Goal: Information Seeking & Learning: Learn about a topic

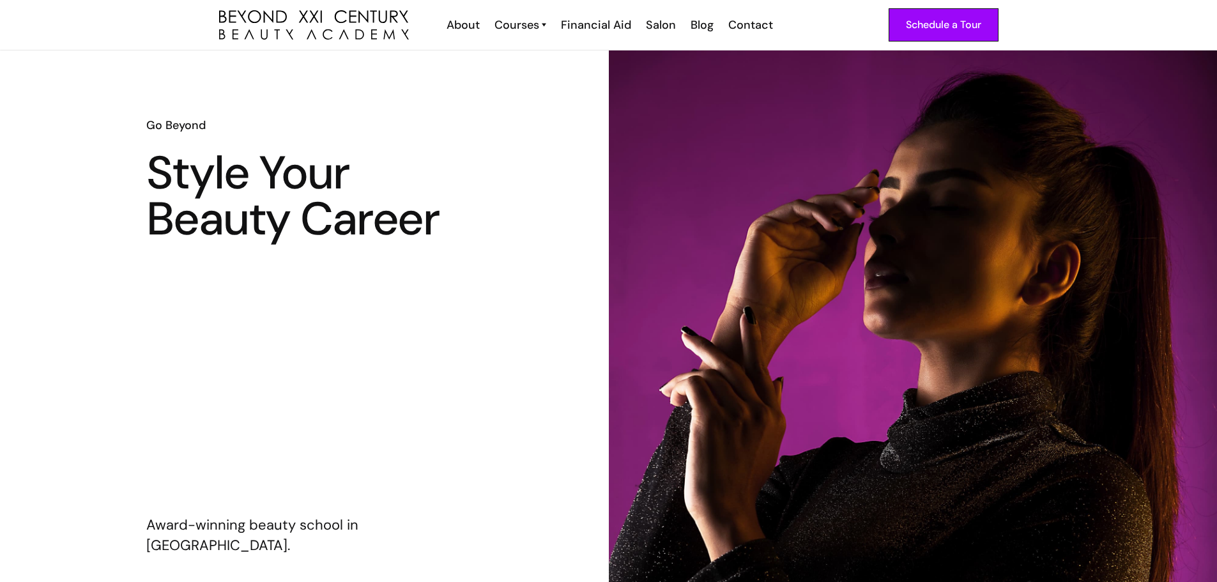
click at [551, 24] on div "Courses Cosmetology Esthetician Nail Tech Barber" at bounding box center [519, 25] width 66 height 17
click at [544, 29] on img at bounding box center [544, 25] width 4 height 17
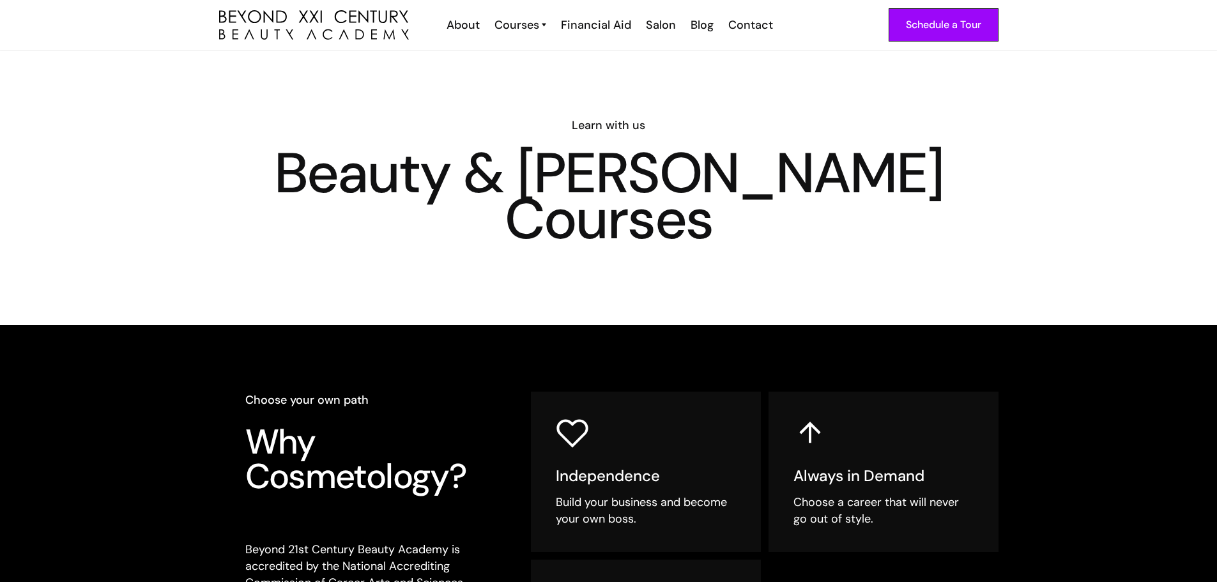
click at [544, 29] on img at bounding box center [544, 25] width 4 height 17
click at [539, 77] on link "Esthetician" at bounding box center [564, 78] width 96 height 24
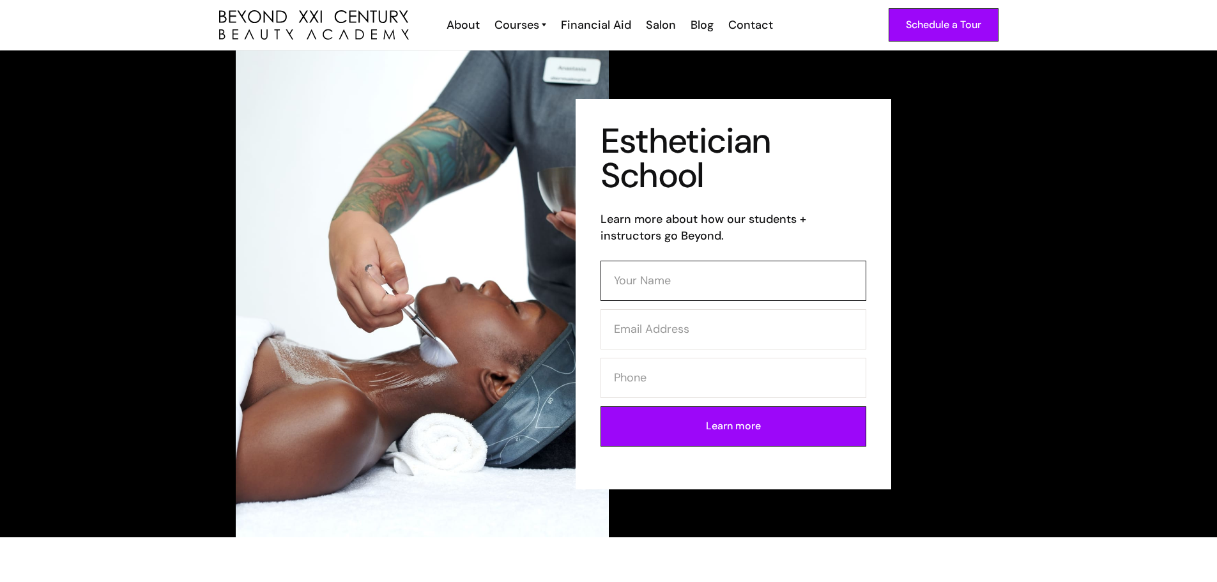
click at [675, 289] on input "Contact Form (Esthi)" at bounding box center [734, 281] width 266 height 40
type input "[PERSON_NAME]"
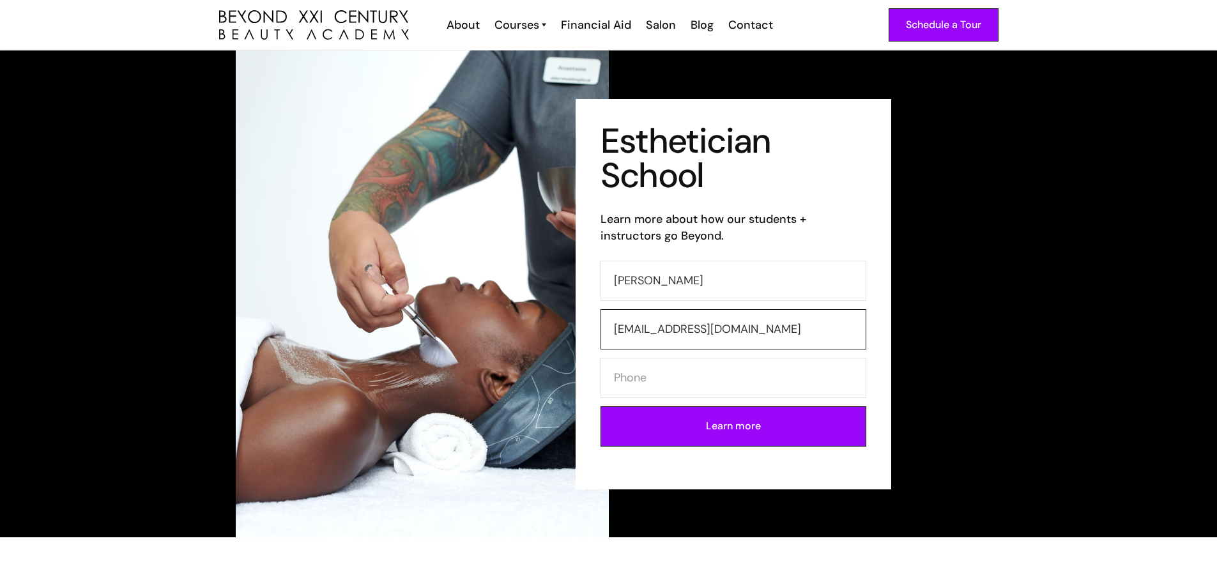
type input "[EMAIL_ADDRESS][DOMAIN_NAME]"
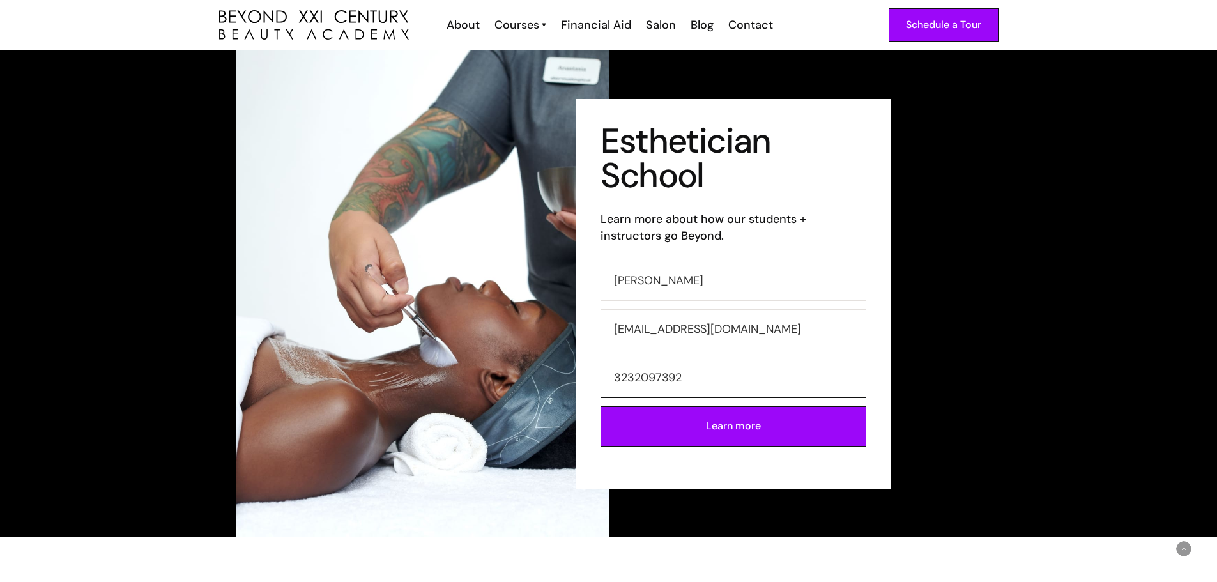
scroll to position [256, 0]
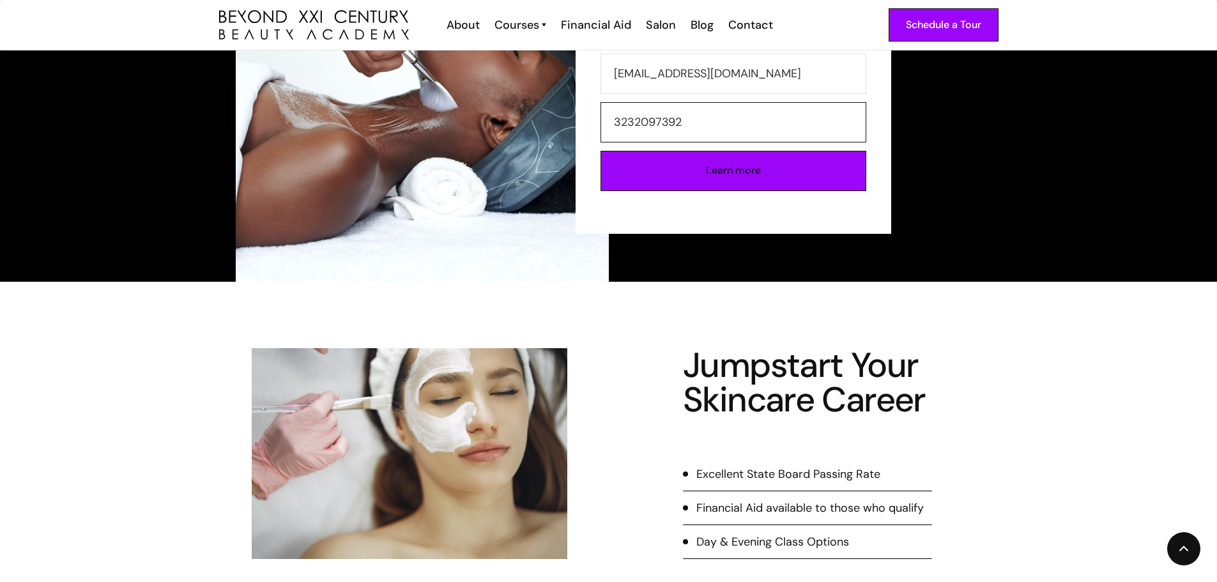
type input "3232097392"
click at [742, 186] on input "Learn more" at bounding box center [734, 171] width 266 height 40
type input "Please wait..."
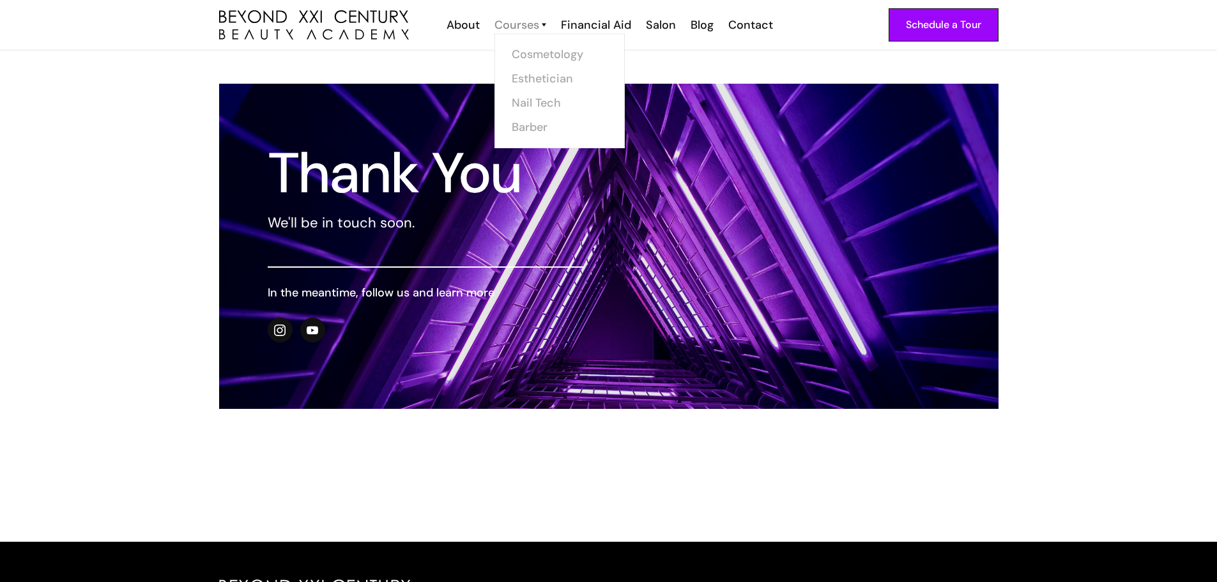
click at [513, 27] on div "Courses" at bounding box center [517, 25] width 45 height 17
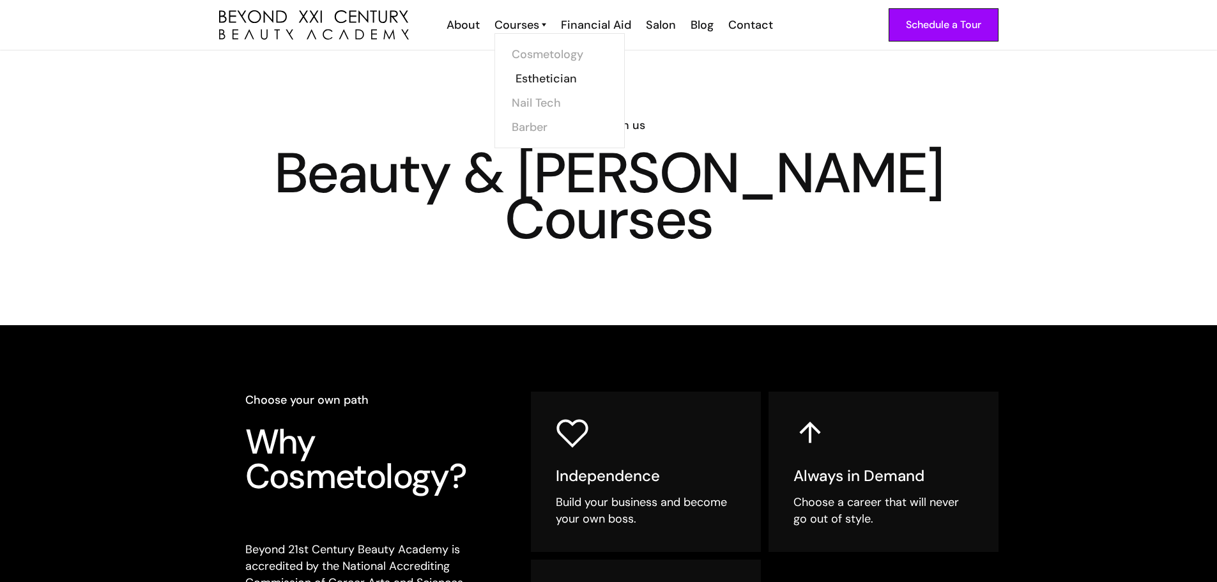
click at [546, 79] on link "Esthetician" at bounding box center [564, 78] width 96 height 24
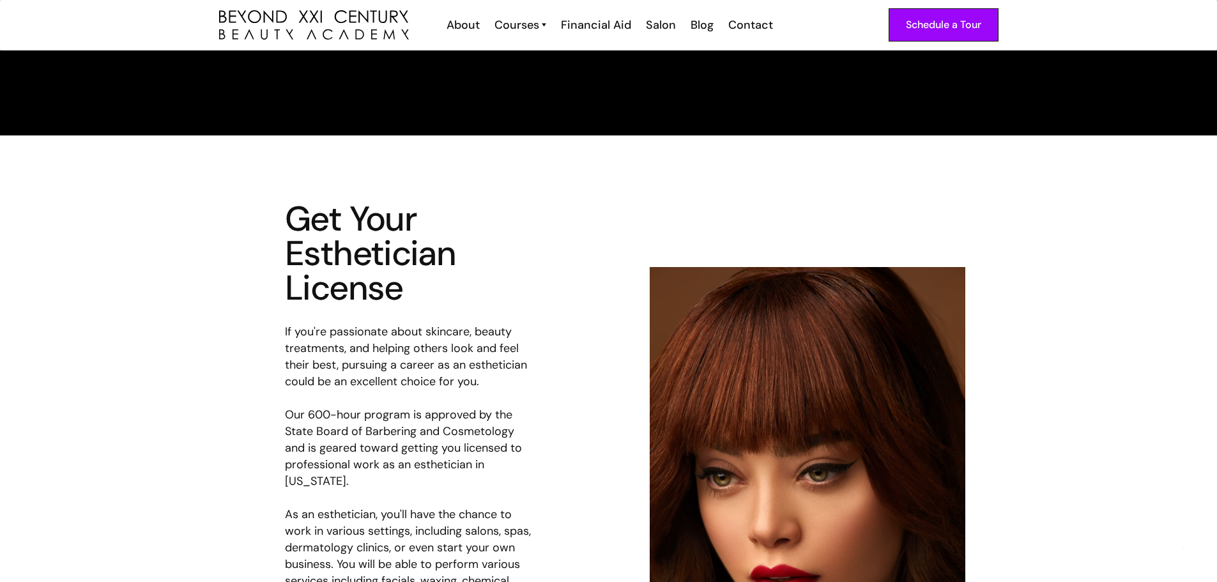
scroll to position [2109, 0]
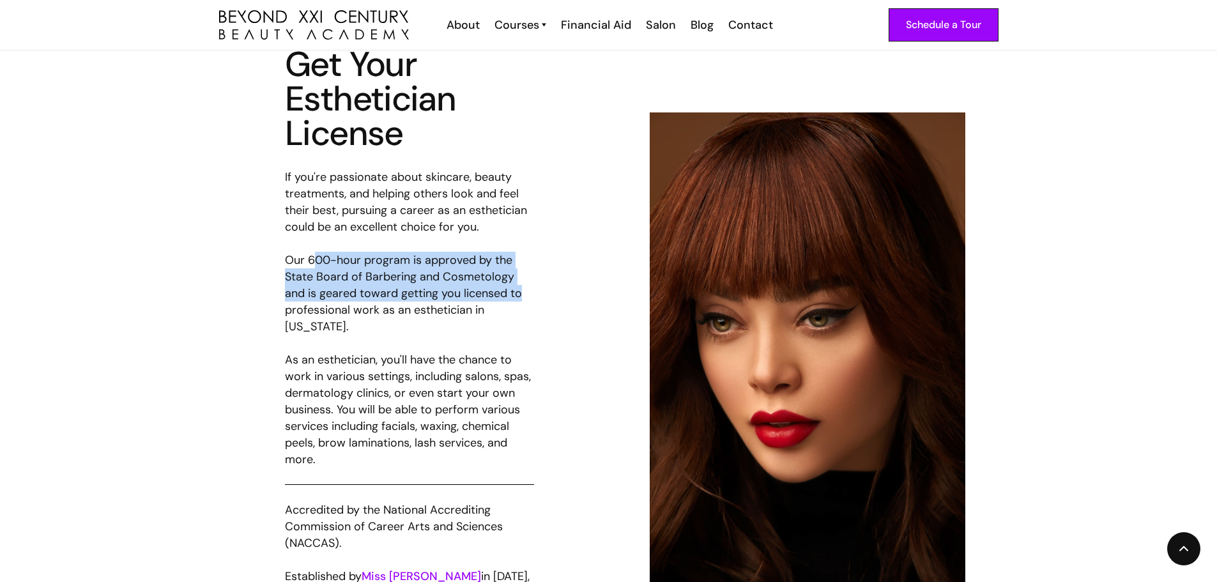
drag, startPoint x: 312, startPoint y: 259, endPoint x: 562, endPoint y: 293, distance: 252.1
click at [562, 293] on div "Get Your Esthetician License If you're passionate about skincare, beauty treatm…" at bounding box center [609, 349] width 780 height 604
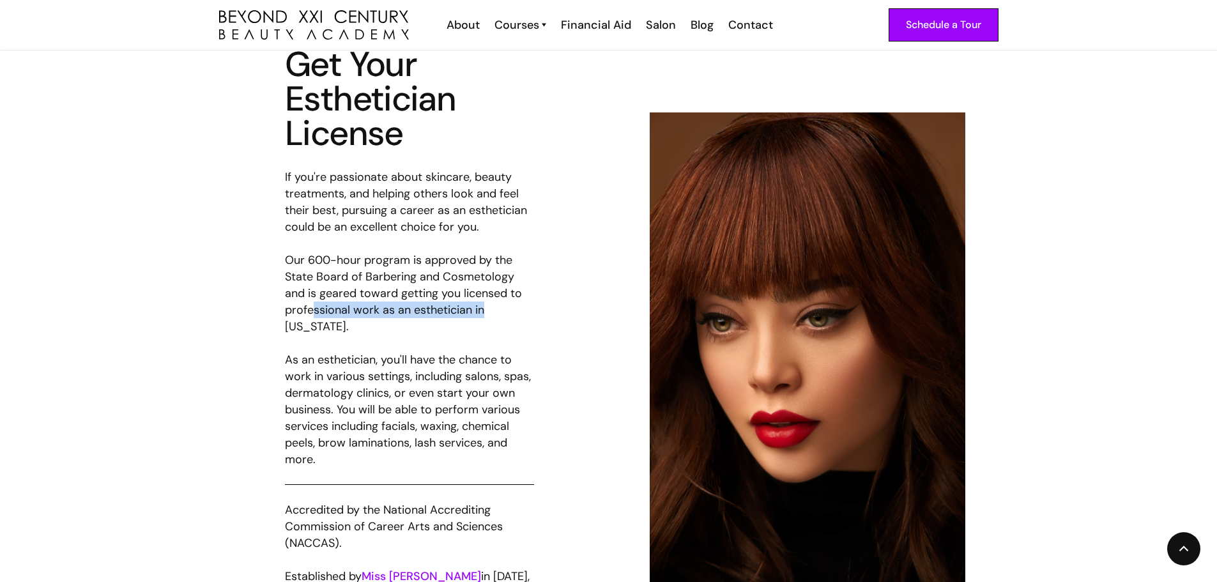
drag, startPoint x: 311, startPoint y: 304, endPoint x: 583, endPoint y: 292, distance: 271.9
click at [553, 307] on div "Get Your Esthetician License If you're passionate about skincare, beauty treatm…" at bounding box center [609, 349] width 780 height 604
click at [573, 229] on div "Get Your Esthetician License If you're passionate about skincare, beauty treatm…" at bounding box center [609, 349] width 780 height 604
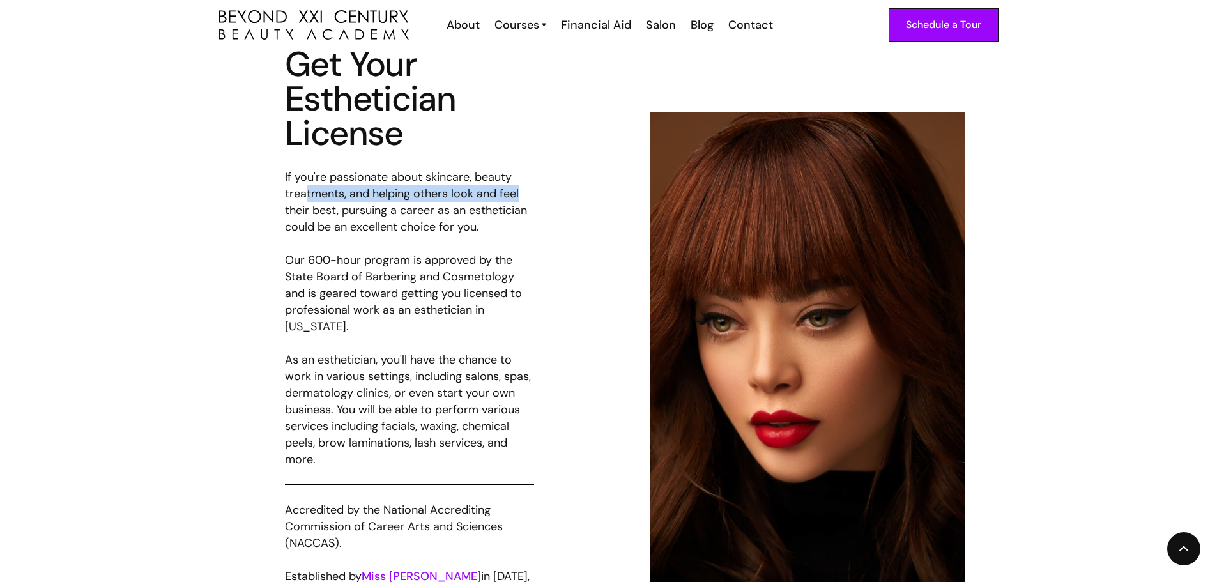
drag, startPoint x: 307, startPoint y: 190, endPoint x: 569, endPoint y: 191, distance: 261.4
click at [569, 191] on div "Get Your Esthetician License If you're passionate about skincare, beauty treatm…" at bounding box center [609, 349] width 780 height 604
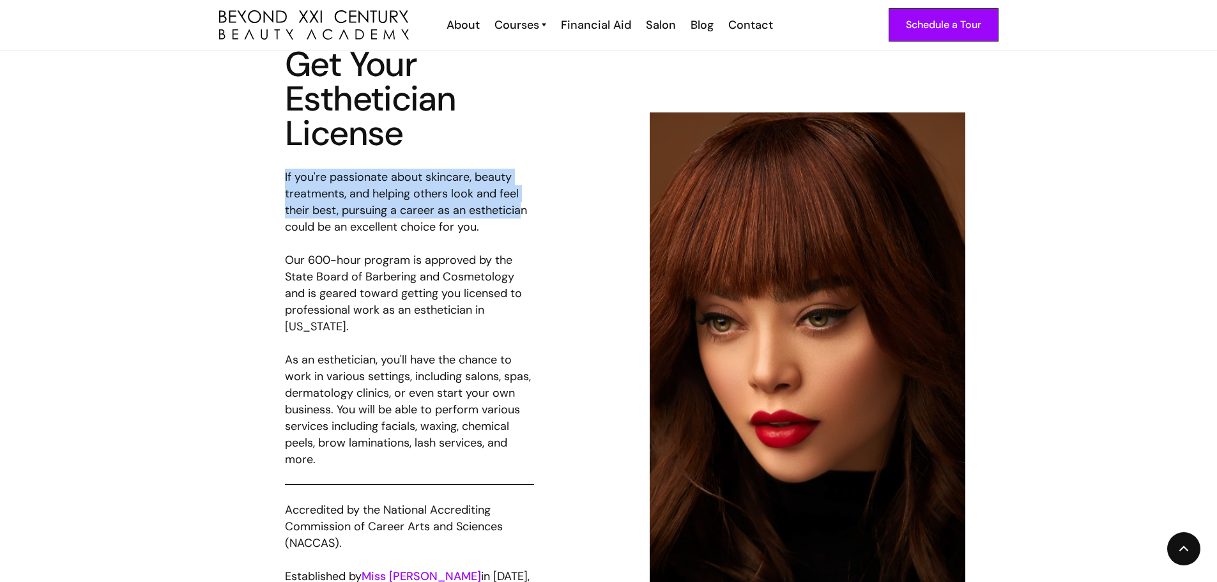
drag, startPoint x: 258, startPoint y: 183, endPoint x: 524, endPoint y: 203, distance: 266.6
click at [524, 203] on div "Get Your Esthetician License If you're passionate about skincare, beauty treatm…" at bounding box center [609, 349] width 780 height 604
click at [527, 202] on p "If you're passionate about skincare, beauty treatments, and helping others look…" at bounding box center [409, 327] width 249 height 316
click at [575, 193] on div "Get Your Esthetician License If you're passionate about skincare, beauty treatm…" at bounding box center [609, 349] width 780 height 604
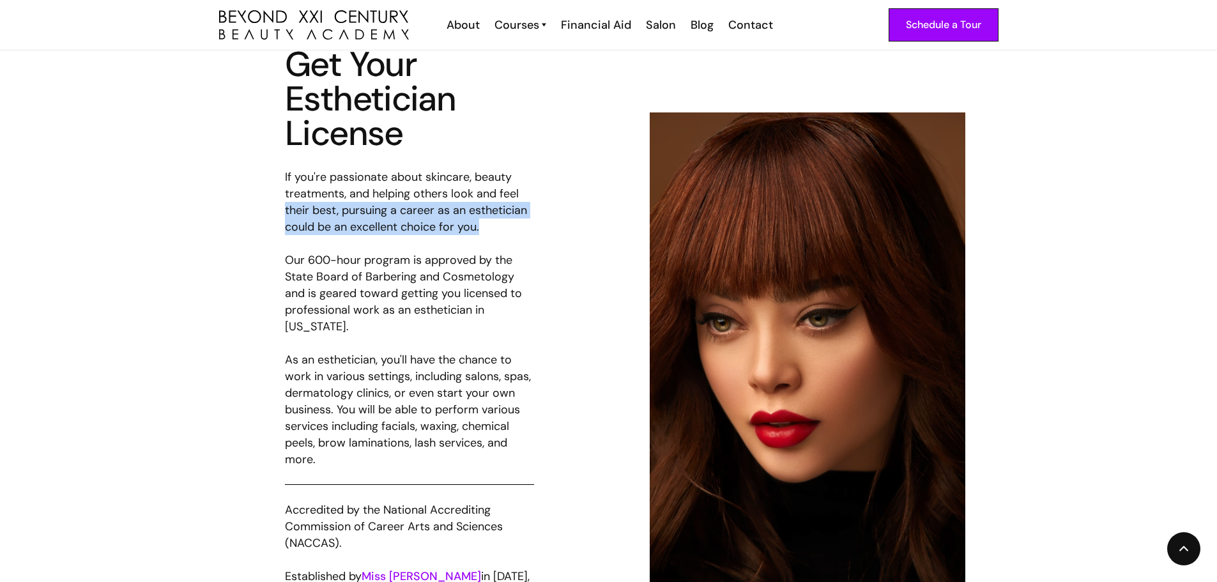
drag, startPoint x: 281, startPoint y: 207, endPoint x: 499, endPoint y: 228, distance: 218.9
click at [499, 228] on div "Get Your Esthetician License If you're passionate about skincare, beauty treatm…" at bounding box center [609, 349] width 780 height 604
click at [499, 228] on p "If you're passionate about skincare, beauty treatments, and helping others look…" at bounding box center [409, 327] width 249 height 316
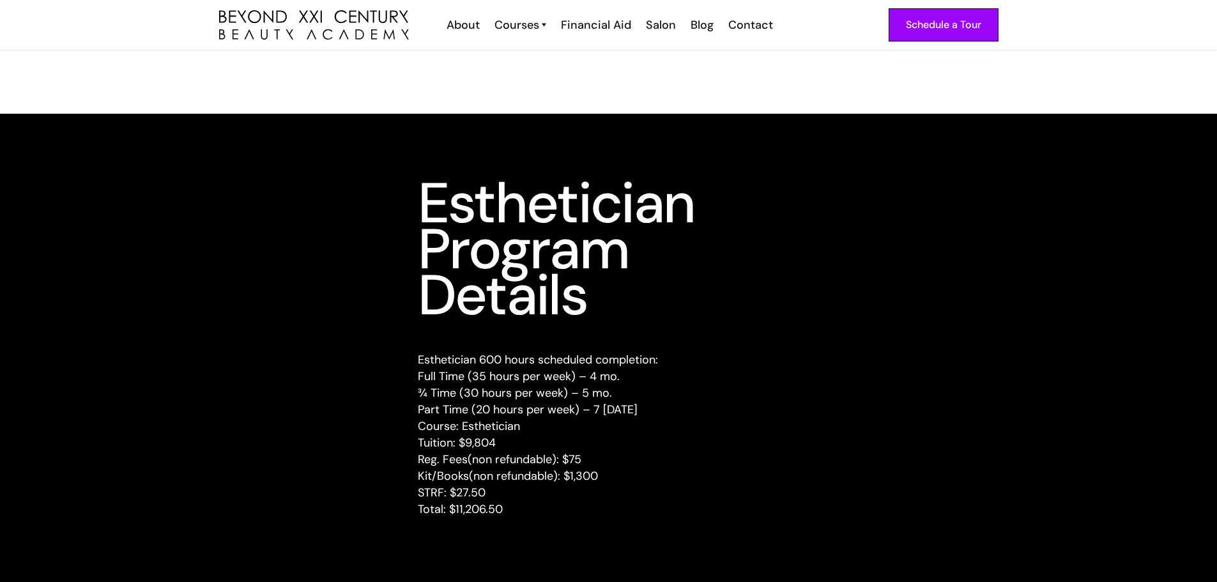
scroll to position [1470, 0]
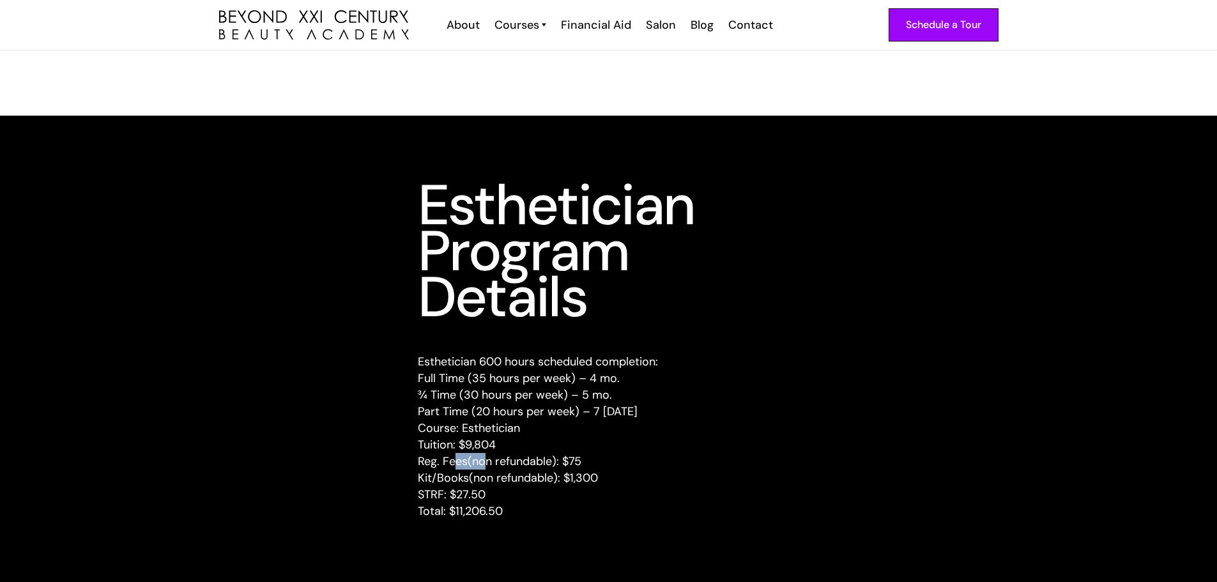
drag, startPoint x: 457, startPoint y: 467, endPoint x: 486, endPoint y: 456, distance: 30.7
click at [486, 456] on p "Esthetician 600 hours scheduled completion: Full Time (35 hours per week) – 4 m…" at bounding box center [609, 436] width 382 height 166
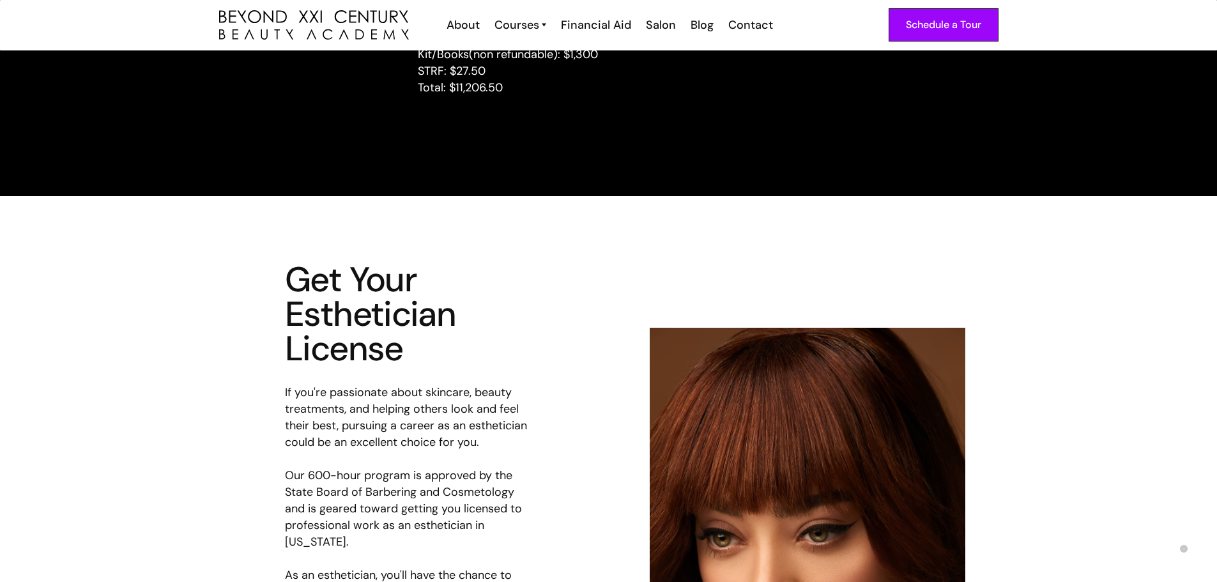
scroll to position [1725, 0]
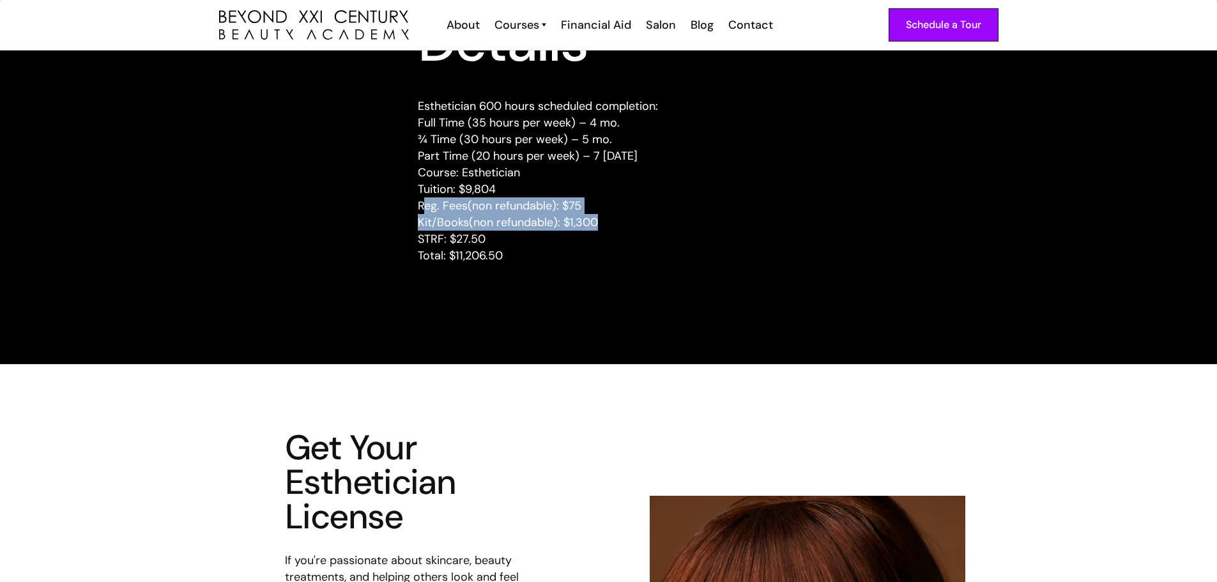
drag, startPoint x: 424, startPoint y: 207, endPoint x: 617, endPoint y: 215, distance: 193.2
click at [617, 215] on p "Esthetician 600 hours scheduled completion: Full Time (35 hours per week) – 4 m…" at bounding box center [609, 181] width 382 height 166
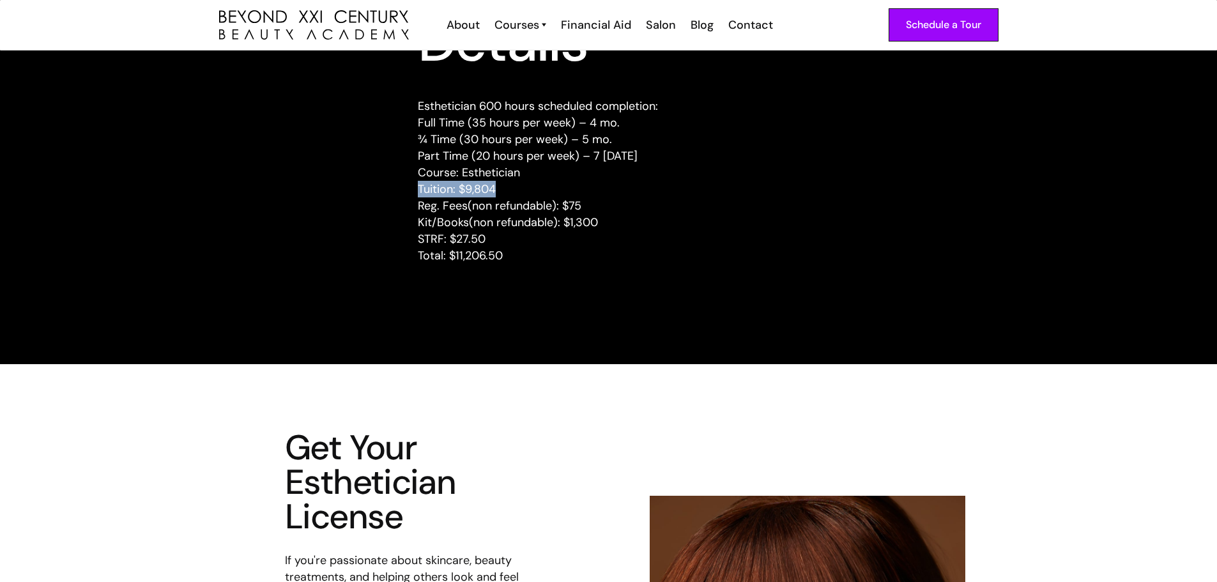
drag, startPoint x: 401, startPoint y: 190, endPoint x: 582, endPoint y: 183, distance: 180.4
click at [582, 183] on div "Esthetician Program Details Esthetician 600 hours scheduled completion: Full Ti…" at bounding box center [609, 104] width 813 height 355
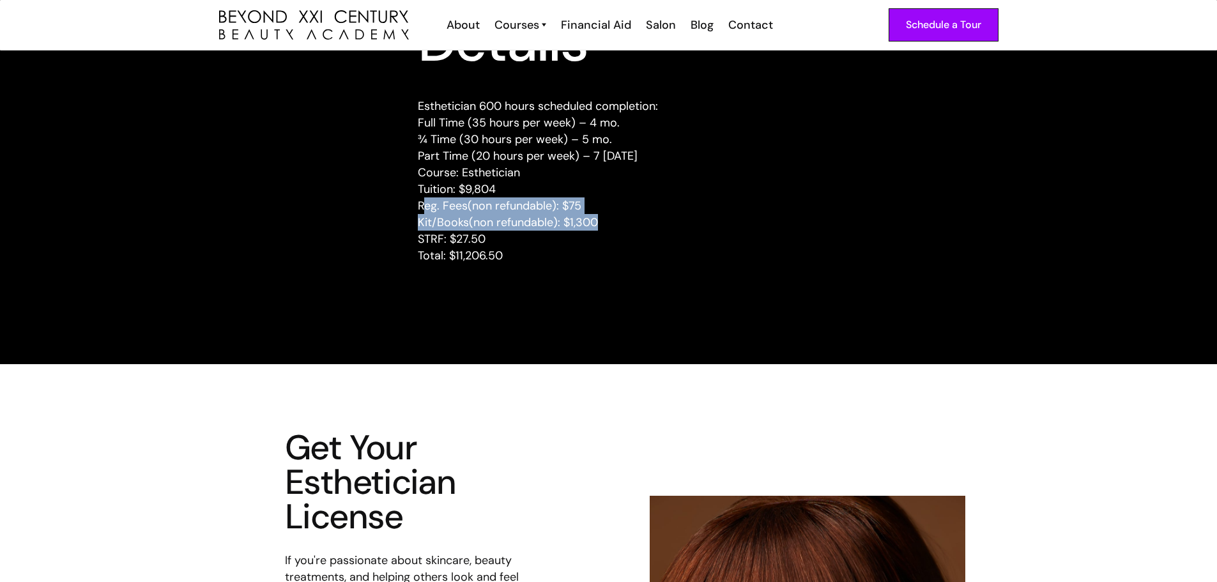
drag, startPoint x: 421, startPoint y: 214, endPoint x: 598, endPoint y: 216, distance: 176.4
click at [598, 216] on p "Esthetician 600 hours scheduled completion: Full Time (35 hours per week) – 4 m…" at bounding box center [609, 181] width 382 height 166
click at [437, 230] on p "Esthetician 600 hours scheduled completion: Full Time (35 hours per week) – 4 m…" at bounding box center [609, 181] width 382 height 166
click at [479, 228] on p "Esthetician 600 hours scheduled completion: Full Time (35 hours per week) – 4 m…" at bounding box center [609, 181] width 382 height 166
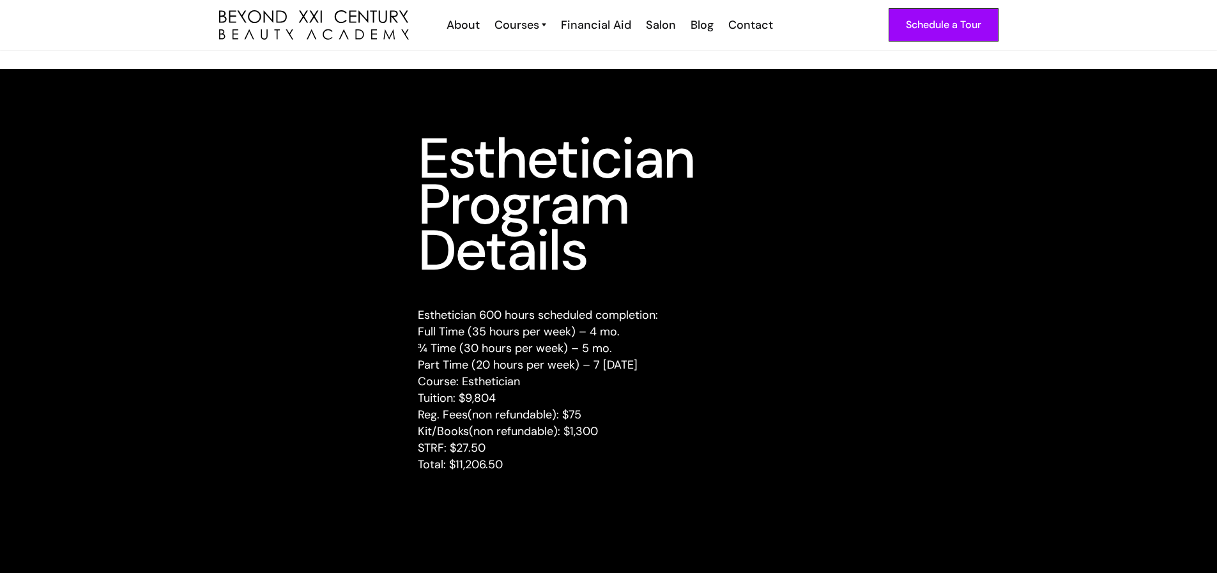
scroll to position [1406, 0]
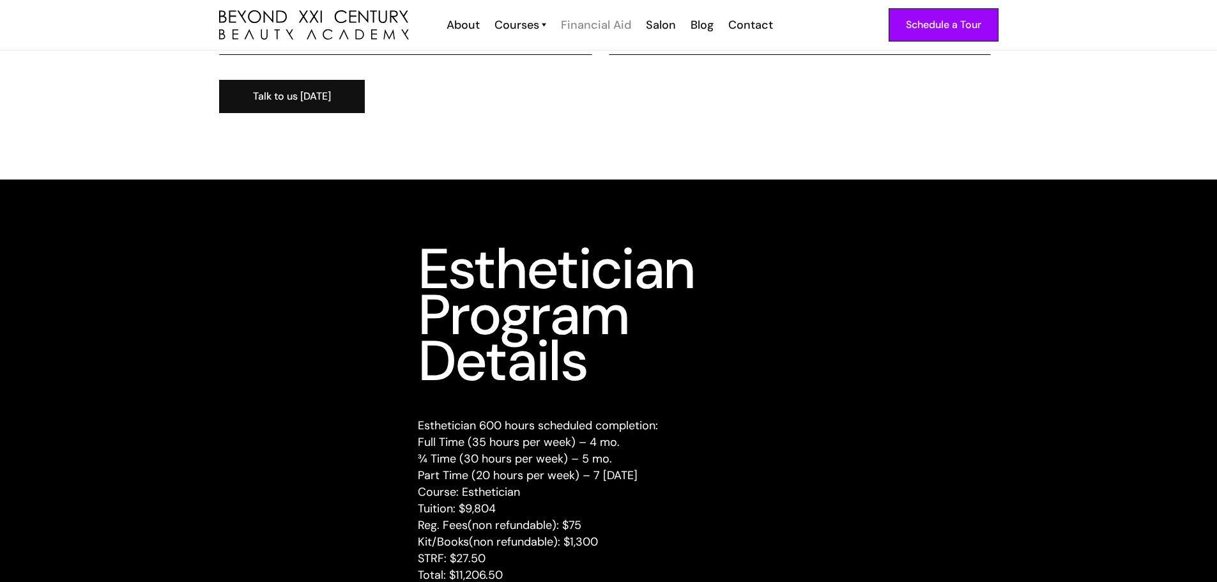
click at [613, 24] on div "Financial Aid" at bounding box center [596, 25] width 70 height 17
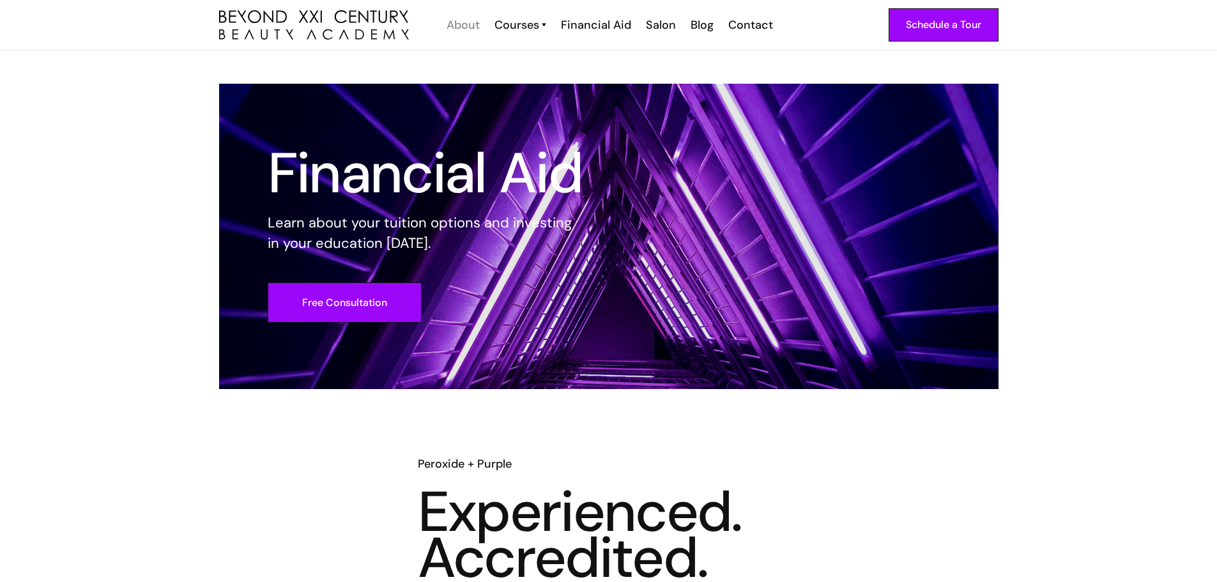
click at [462, 20] on div "About" at bounding box center [463, 25] width 33 height 17
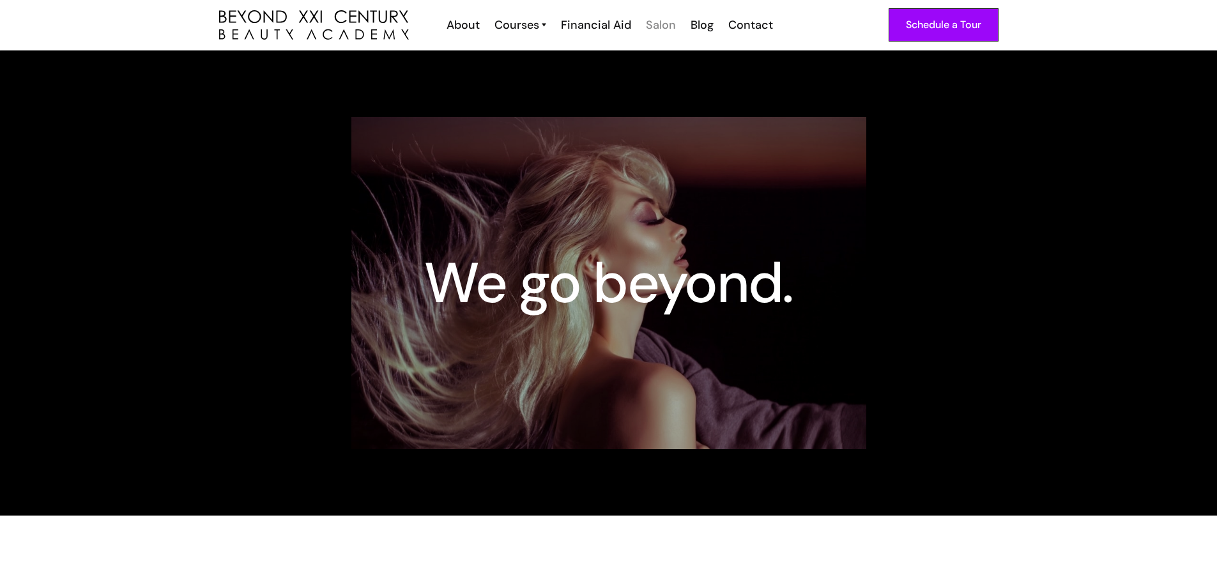
click at [663, 26] on div "Salon" at bounding box center [661, 25] width 30 height 17
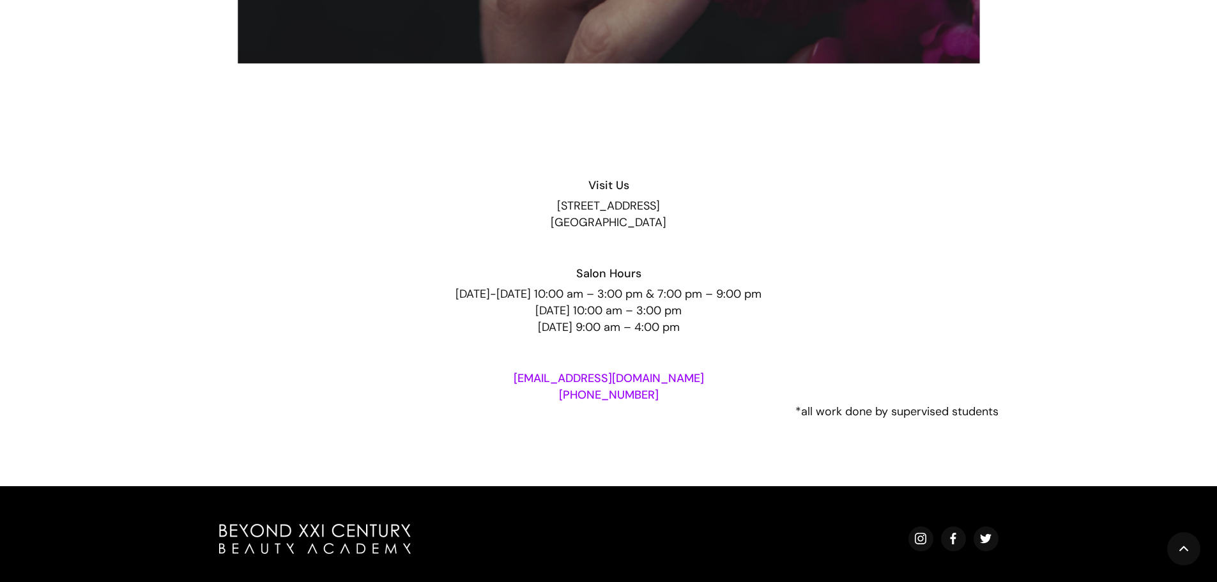
scroll to position [2301, 0]
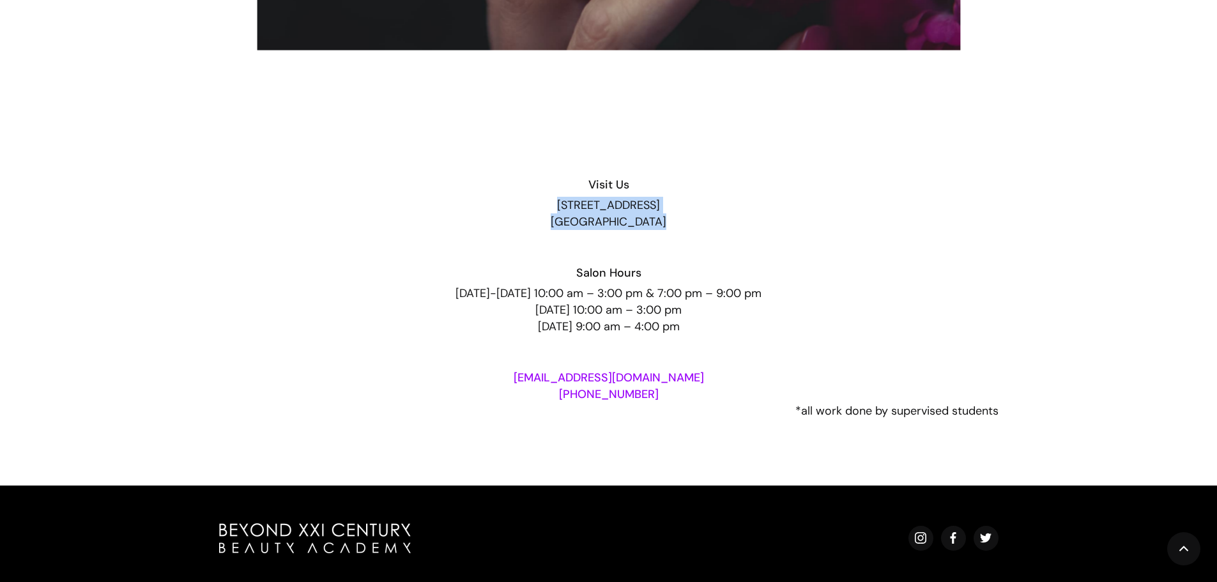
drag, startPoint x: 740, startPoint y: 234, endPoint x: 513, endPoint y: 197, distance: 229.8
click at [513, 197] on div "Visit Us [STREET_ADDRESS] Salon Hours [DATE]-[DATE] 10:00 am – 3:00 pm & 7:00 p…" at bounding box center [609, 288] width 780 height 261
copy div "[STREET_ADDRESS]"
